Goal: Task Accomplishment & Management: Use online tool/utility

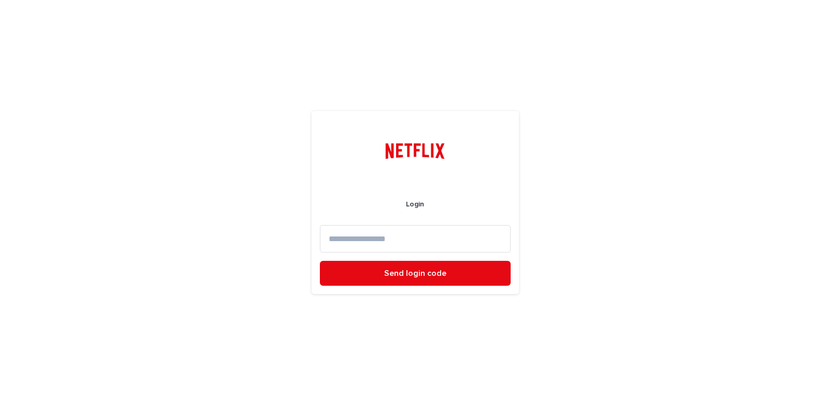
click at [435, 235] on input at bounding box center [415, 238] width 191 height 27
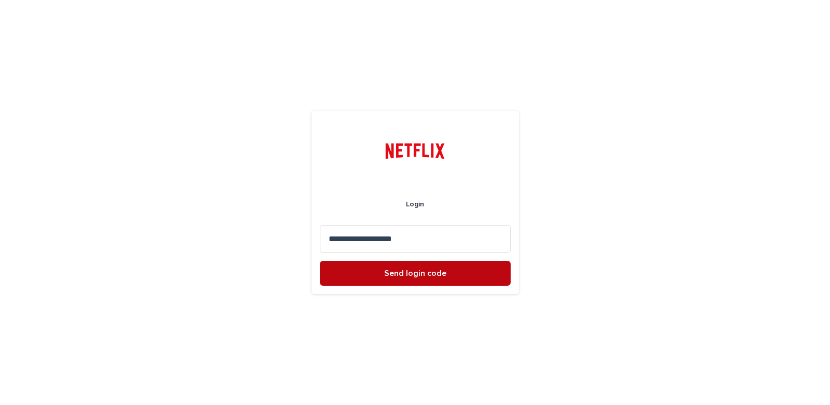
type input "**********"
click at [432, 274] on span "Send login code" at bounding box center [415, 273] width 62 height 8
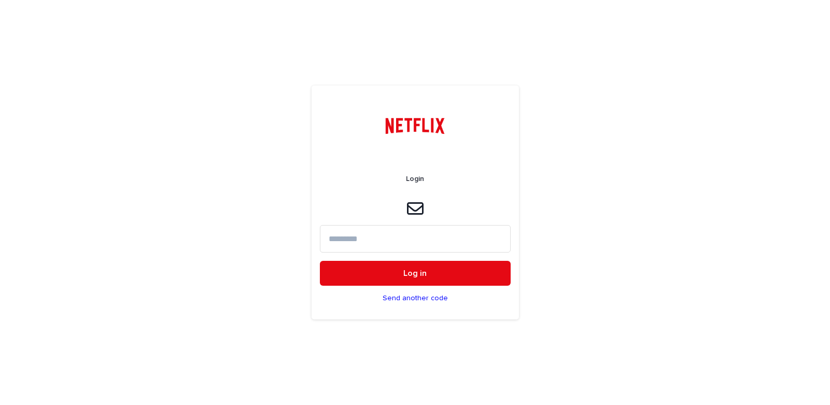
click at [351, 234] on input at bounding box center [415, 238] width 191 height 27
paste input "******"
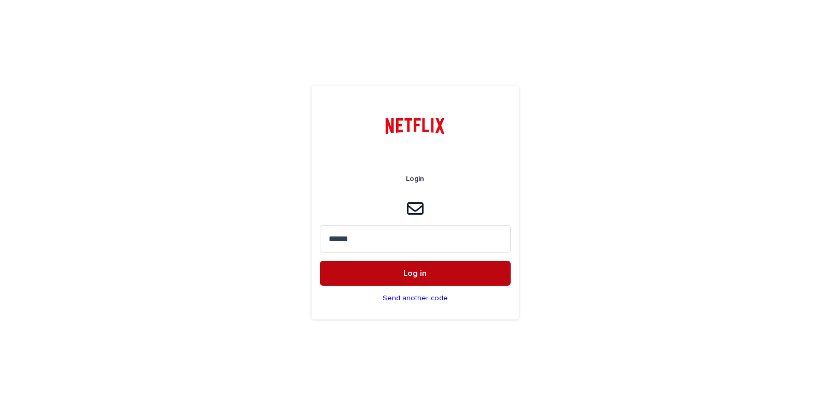
type input "******"
click at [424, 271] on span "Log in" at bounding box center [414, 273] width 23 height 8
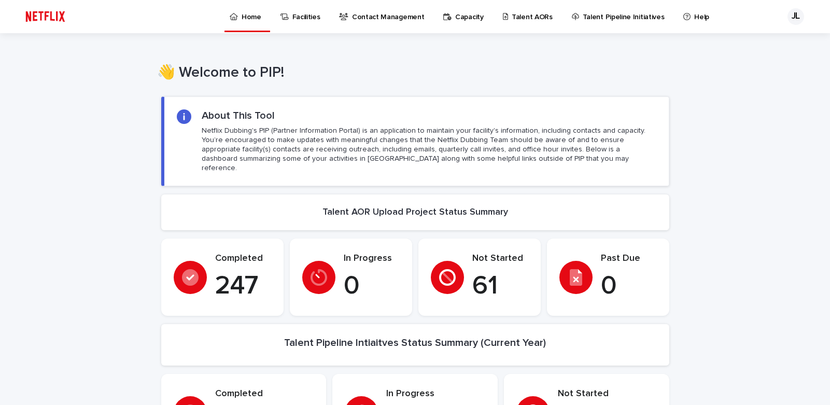
click at [520, 15] on p "Talent AORs" at bounding box center [532, 11] width 41 height 22
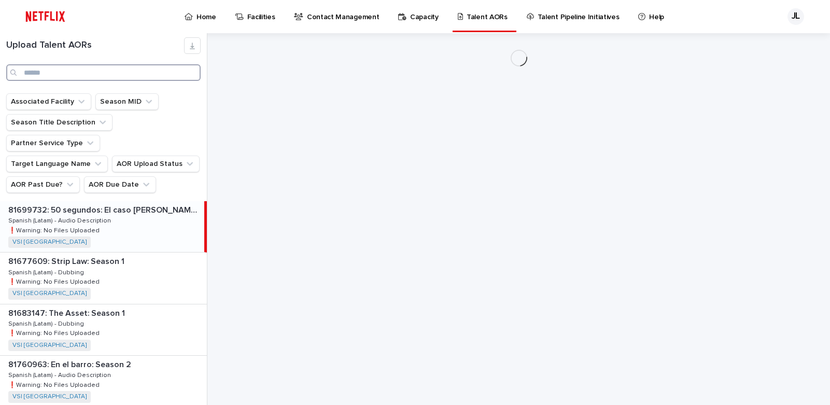
click at [74, 69] on input "Search" at bounding box center [103, 72] width 194 height 17
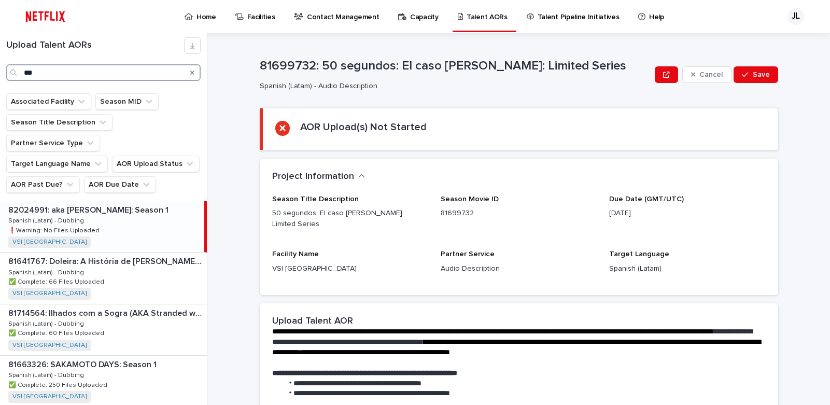
type input "***"
click at [78, 215] on p "Spanish (Latam) - Dubbing" at bounding box center [47, 219] width 78 height 9
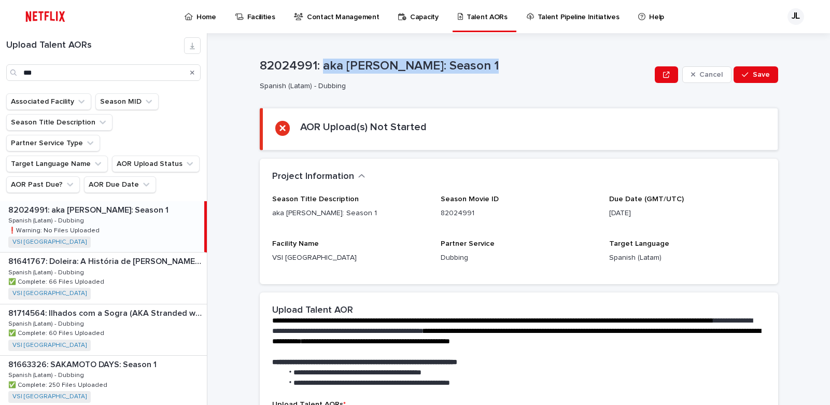
drag, startPoint x: 319, startPoint y: 66, endPoint x: 475, endPoint y: 69, distance: 156.1
click at [475, 69] on p "82024991: aka [PERSON_NAME]: Season 1" at bounding box center [455, 66] width 391 height 15
copy p "aka [PERSON_NAME]: Season 1"
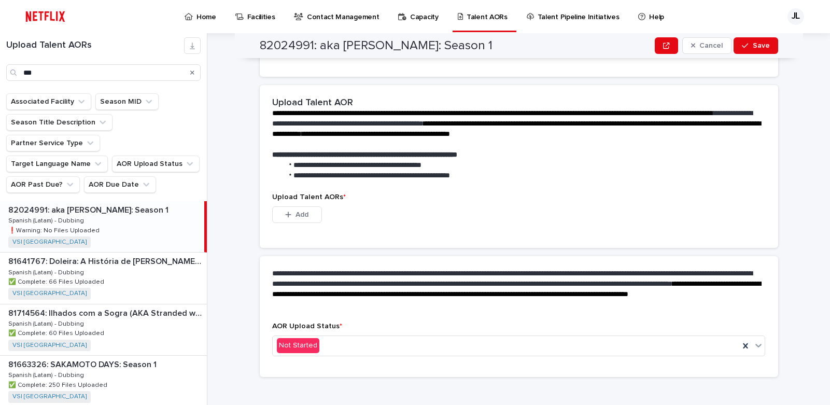
scroll to position [217, 0]
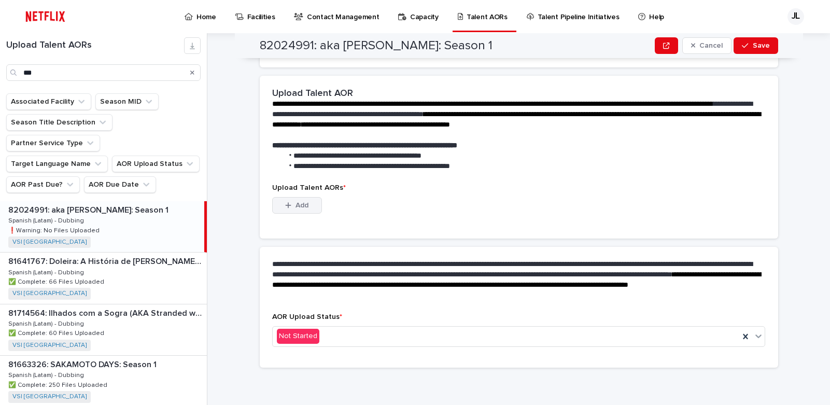
click at [305, 207] on button "Add" at bounding box center [297, 205] width 50 height 17
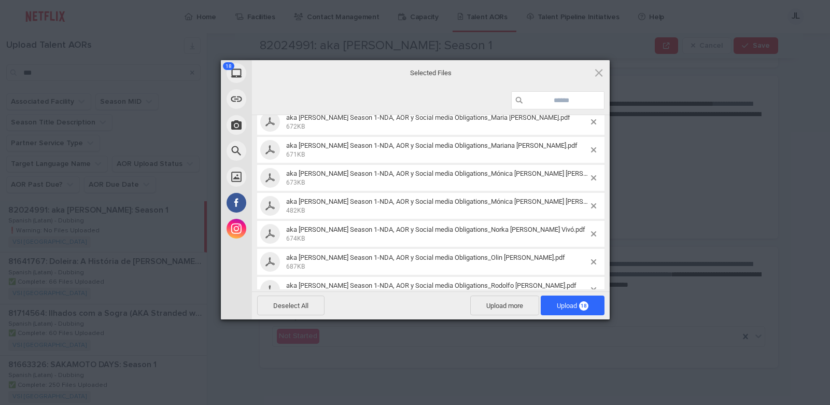
scroll to position [361, 0]
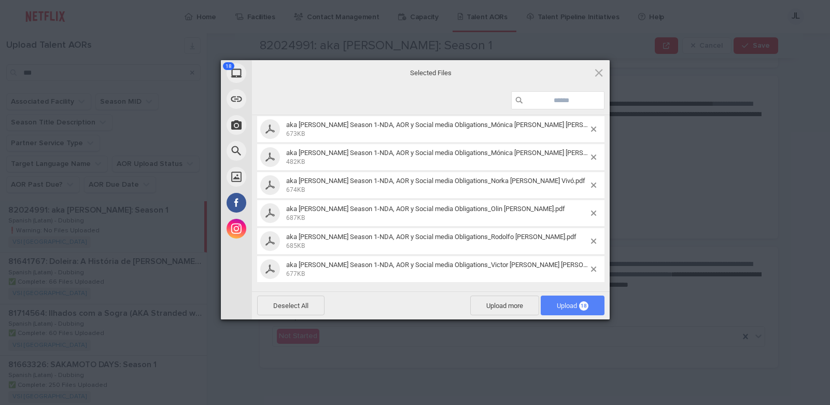
click at [558, 306] on span "Upload 18" at bounding box center [573, 306] width 32 height 8
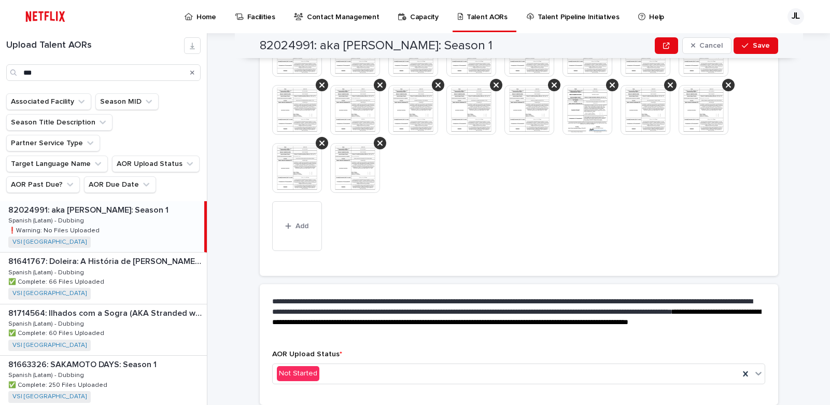
scroll to position [373, 0]
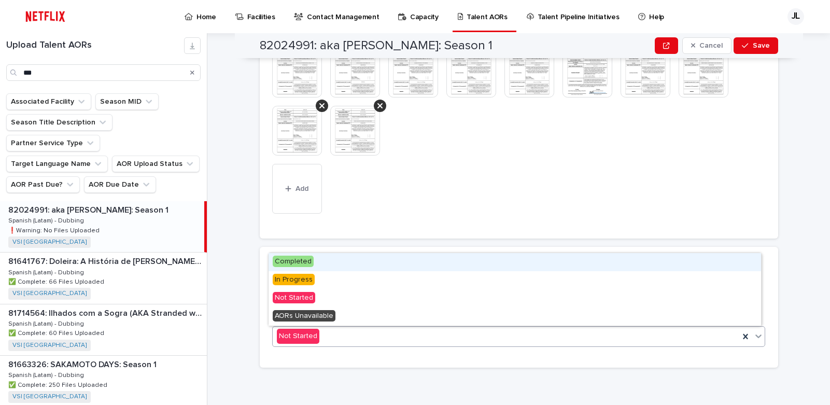
click at [756, 338] on icon at bounding box center [758, 336] width 10 height 10
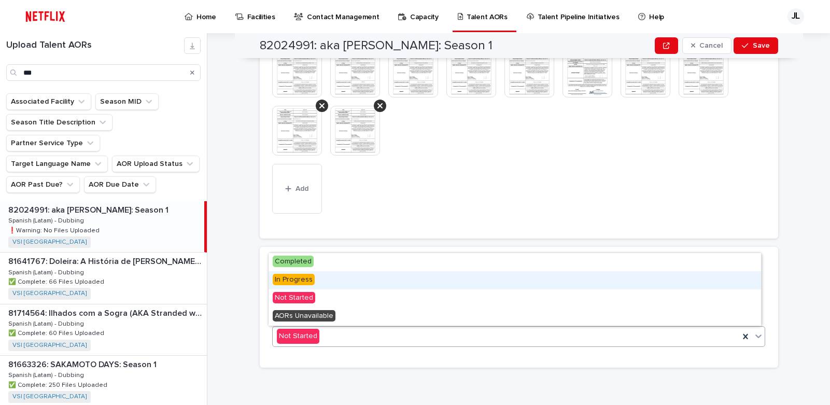
click at [400, 283] on div "In Progress" at bounding box center [515, 280] width 493 height 18
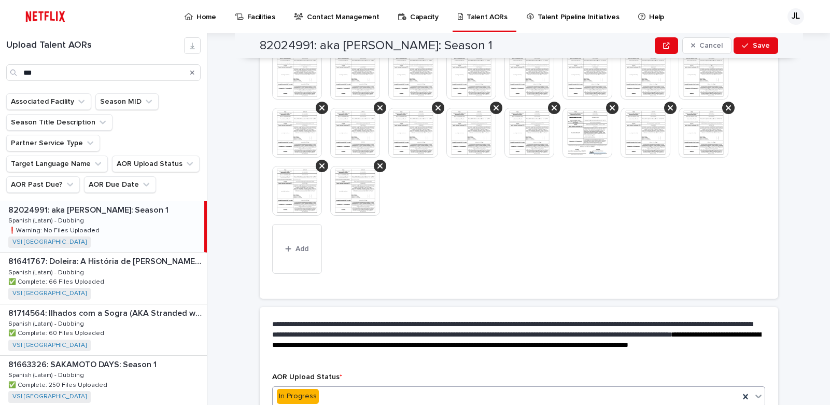
scroll to position [403, 0]
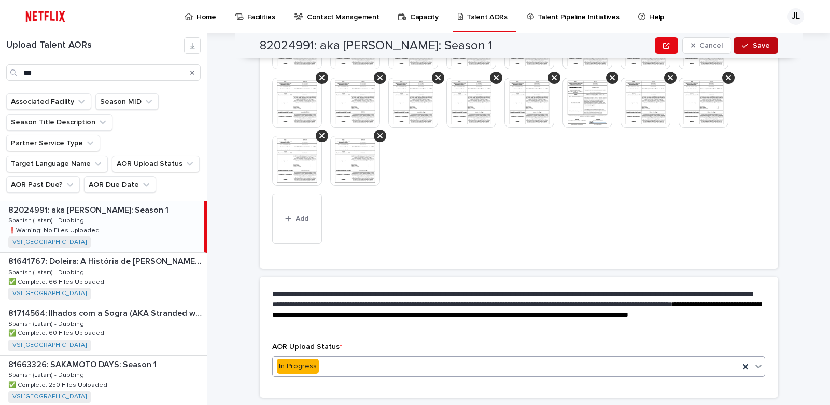
click at [747, 47] on div "button" at bounding box center [747, 45] width 10 height 7
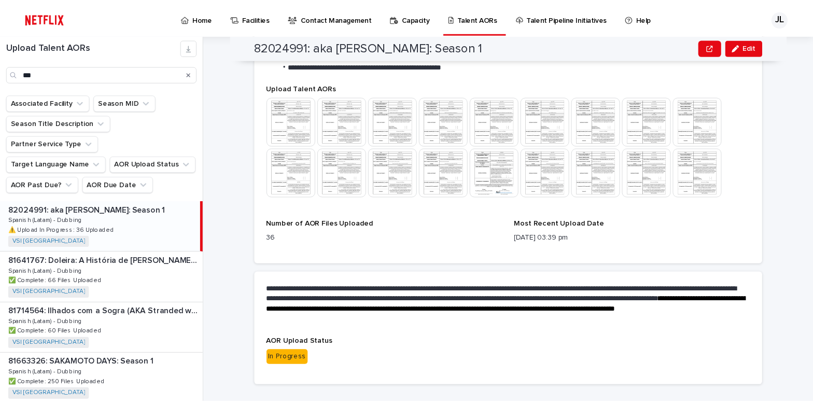
scroll to position [332, 0]
